Goal: Task Accomplishment & Management: Manage account settings

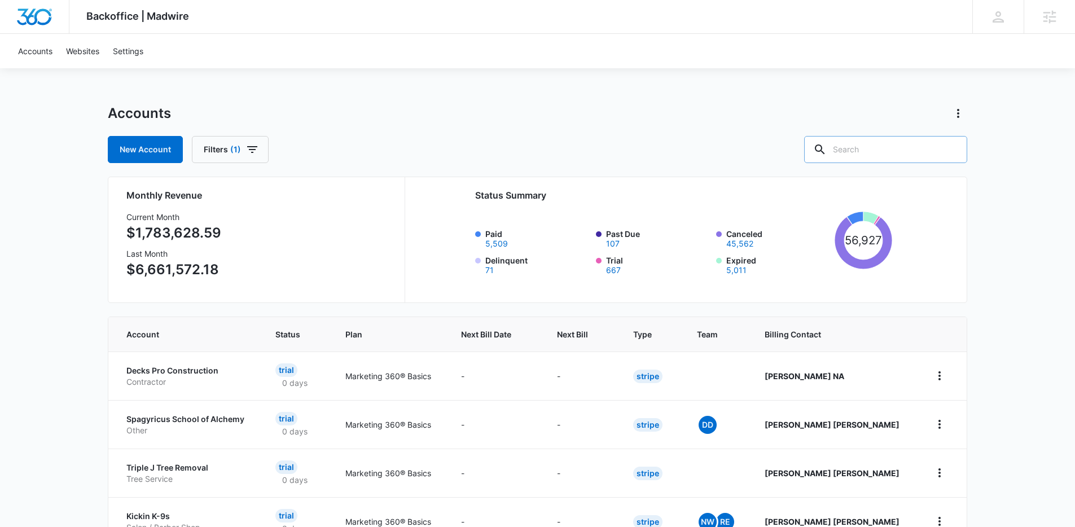
click at [878, 151] on input "text" at bounding box center [885, 149] width 163 height 27
type input "l"
type input "M"
type input "A1777"
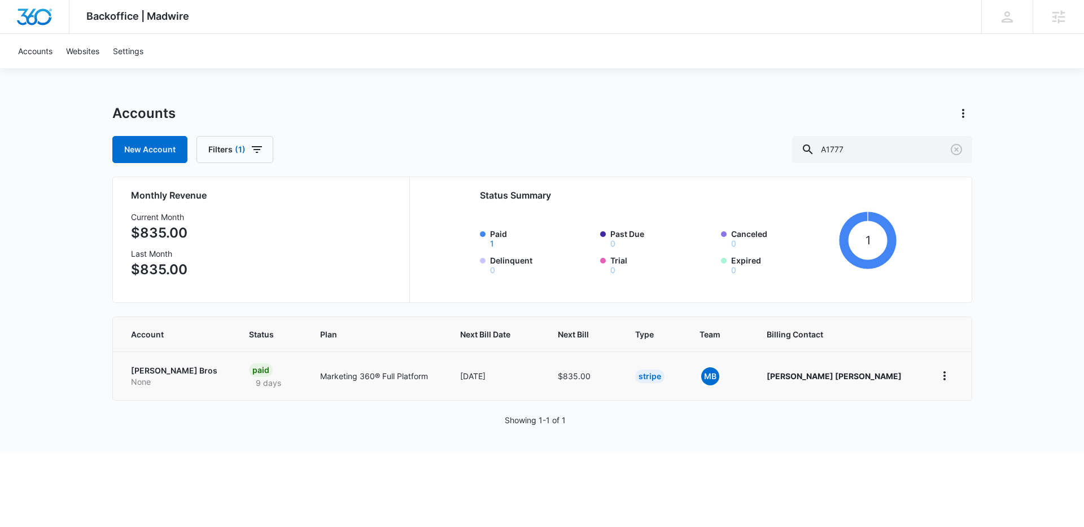
click at [159, 373] on p "Loukonen Bros" at bounding box center [176, 370] width 91 height 11
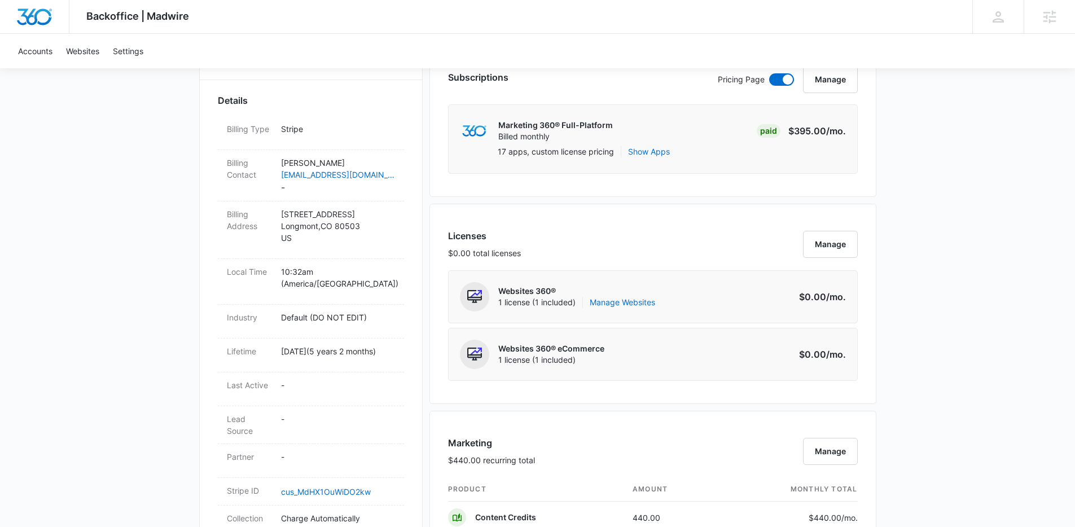
scroll to position [544, 0]
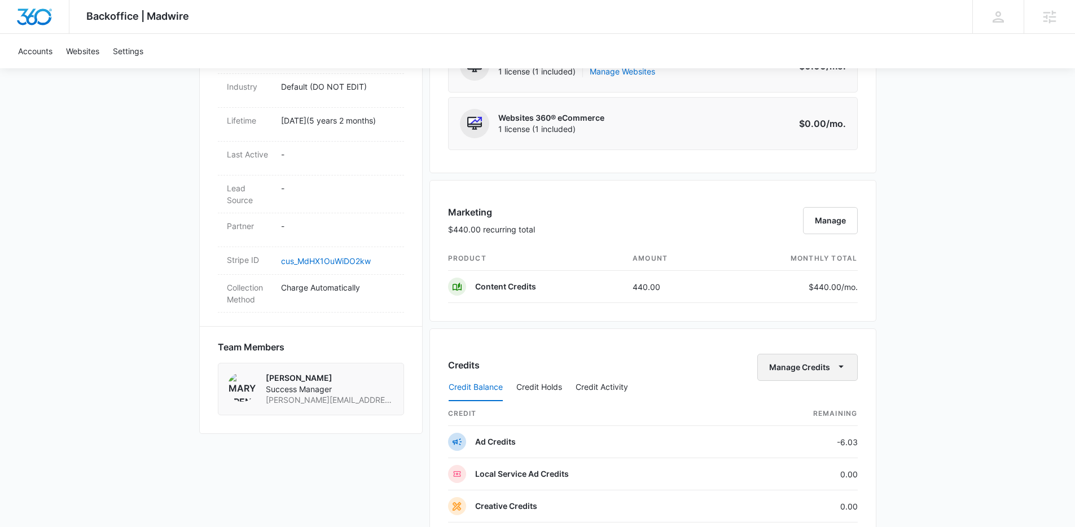
click at [825, 369] on button "Manage Credits" at bounding box center [808, 367] width 100 height 27
click at [810, 396] on button "Transfer Credits" at bounding box center [808, 403] width 100 height 17
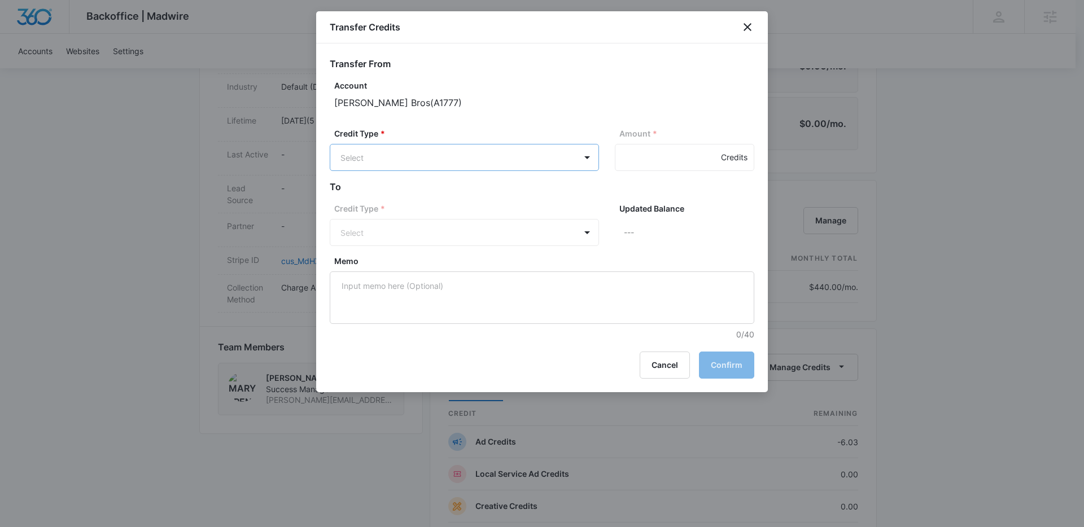
click at [572, 154] on body "Backoffice | Madwire Apps Settings HJ Hannah Johns hannah.johns@madwire.com My …" at bounding box center [542, 236] width 1084 height 1560
click at [664, 369] on div at bounding box center [542, 263] width 1084 height 527
click at [662, 365] on button "Cancel" at bounding box center [665, 365] width 50 height 27
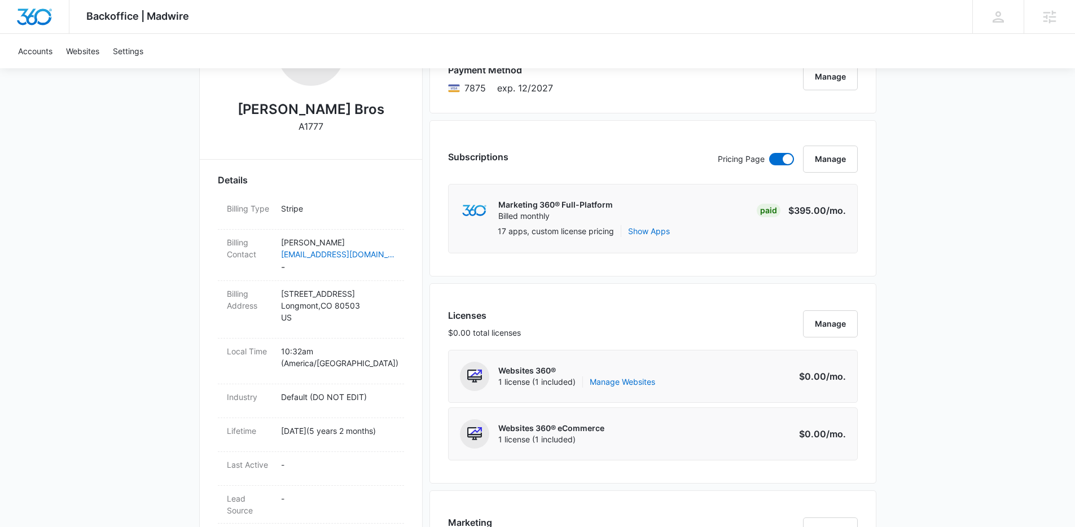
scroll to position [148, 0]
